Goal: Navigation & Orientation: Find specific page/section

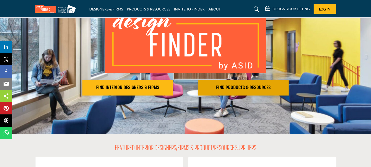
scroll to position [51, 0]
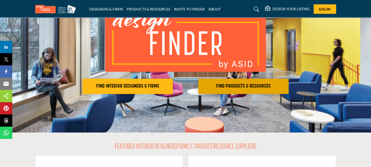
click at [171, 87] on h2 "FIND PRODUCTS & RESOURCES" at bounding box center [127, 86] width 87 height 6
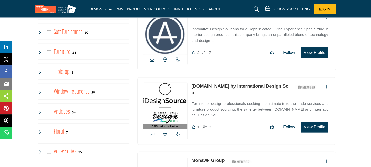
scroll to position [740, 0]
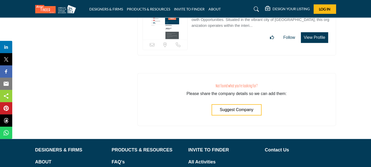
scroll to position [1556, 0]
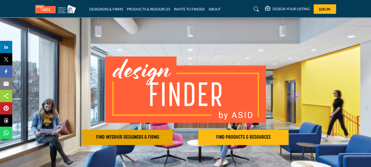
click at [121, 139] on h2 "FIND INTERIOR DESIGNERS & FIRMS" at bounding box center [127, 137] width 87 height 6
